Goal: Task Accomplishment & Management: Manage account settings

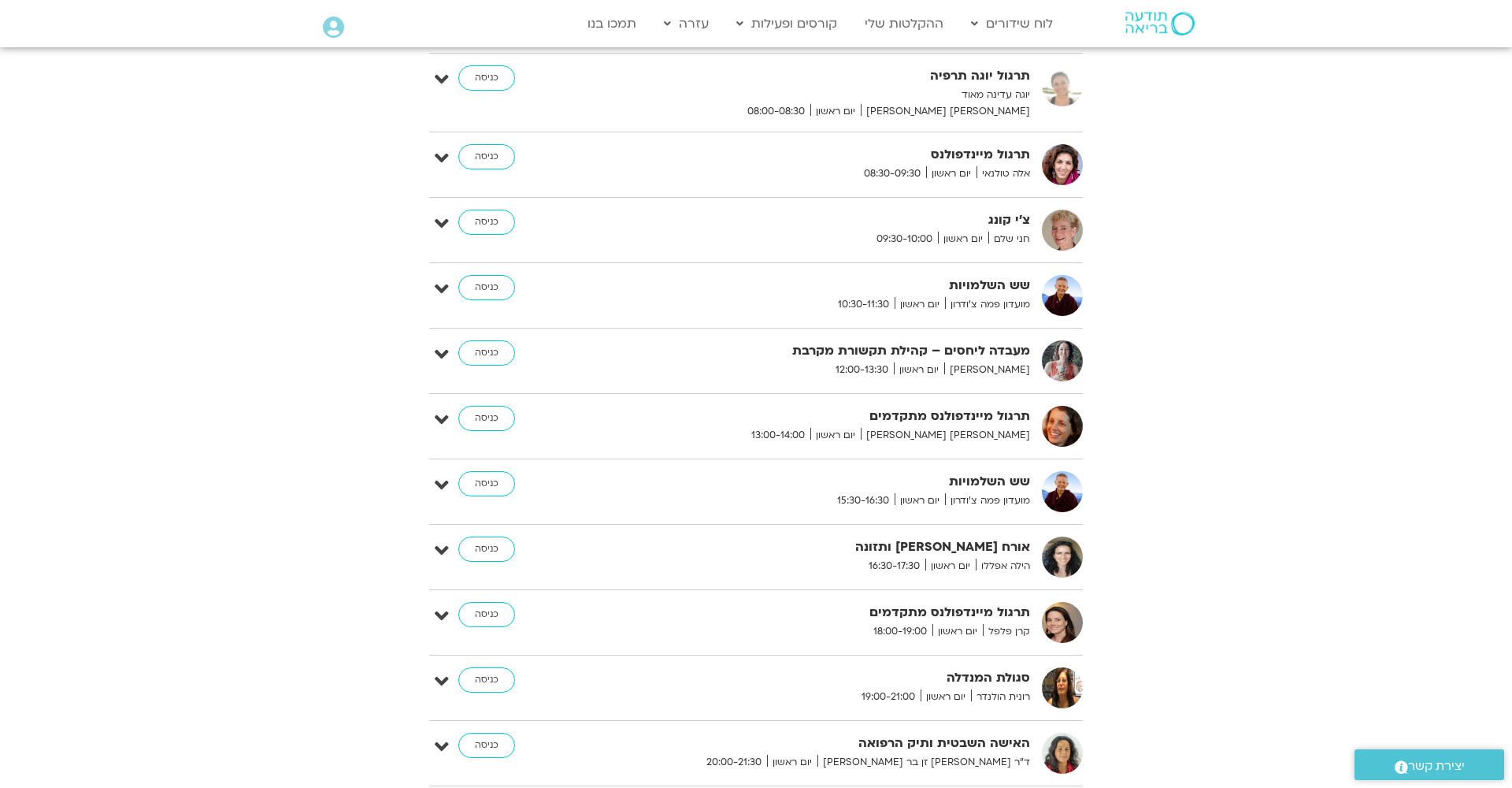
scroll to position [529, 0]
click at [483, 349] on link "כניסה" at bounding box center [486, 352] width 57 height 26
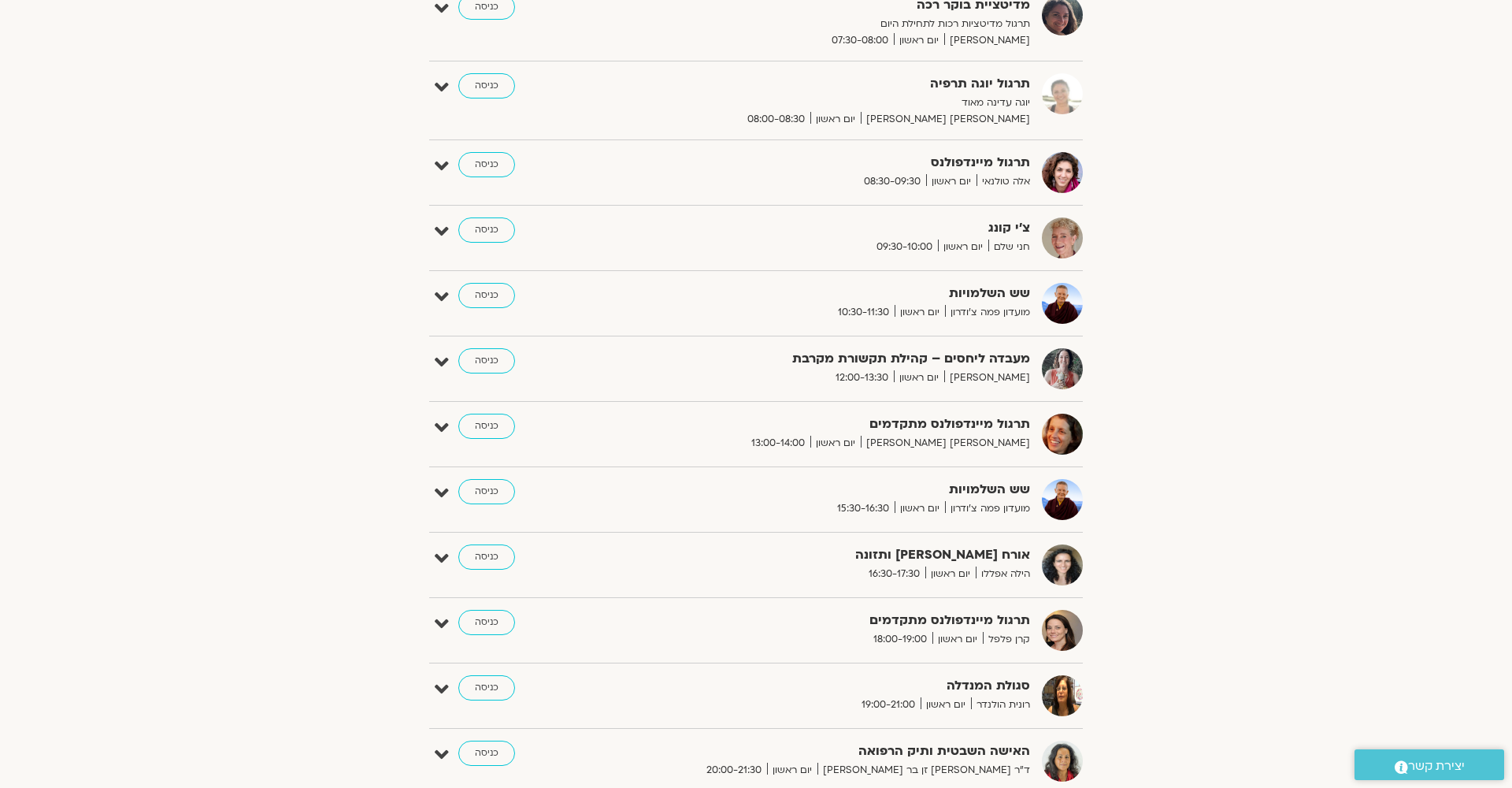
scroll to position [429, 0]
click at [481, 360] on link "כניסה" at bounding box center [486, 362] width 57 height 26
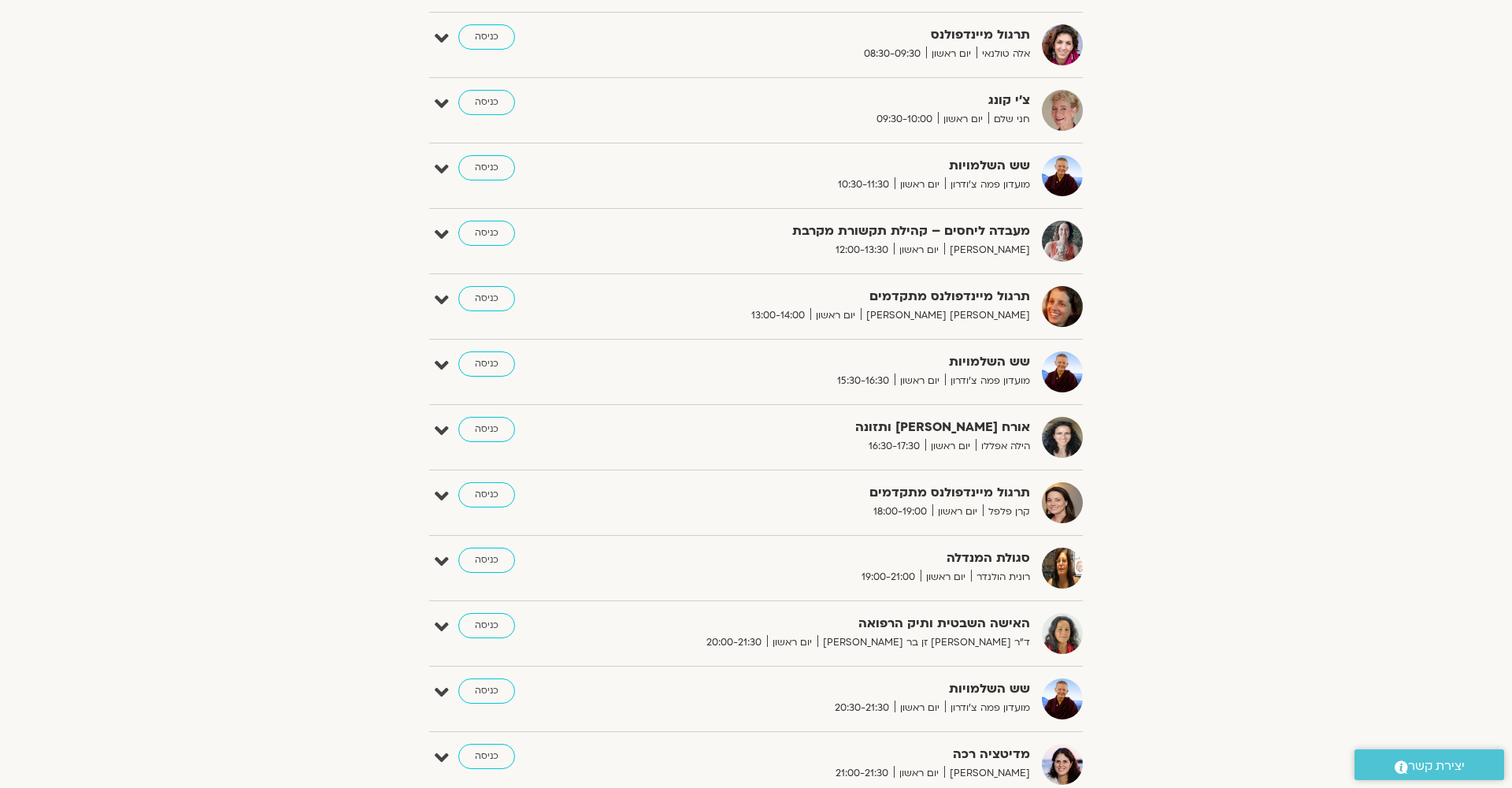
scroll to position [558, 0]
click at [476, 297] on link "כניסה" at bounding box center [486, 298] width 57 height 26
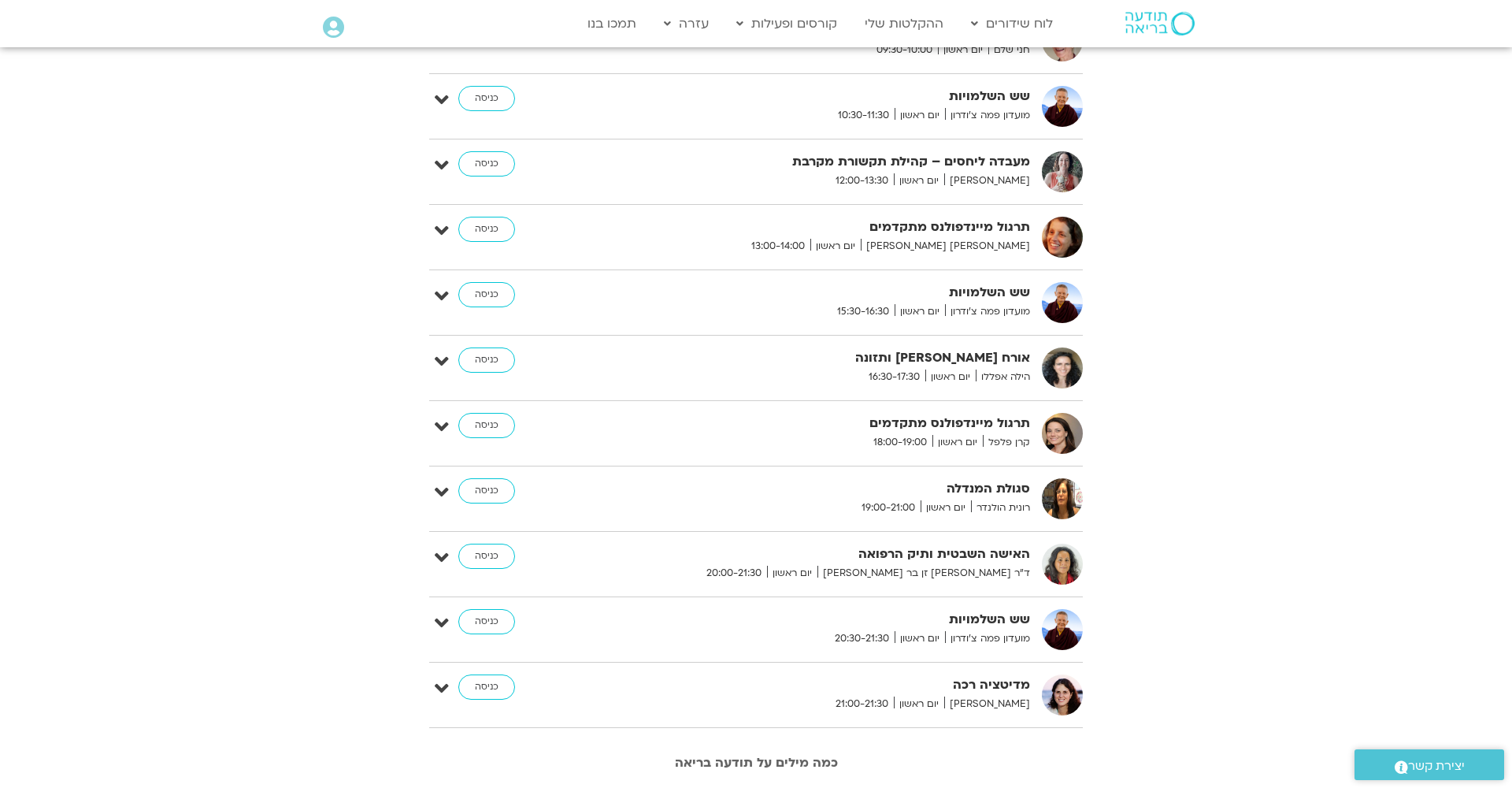
scroll to position [714, 0]
